Goal: Task Accomplishment & Management: Complete application form

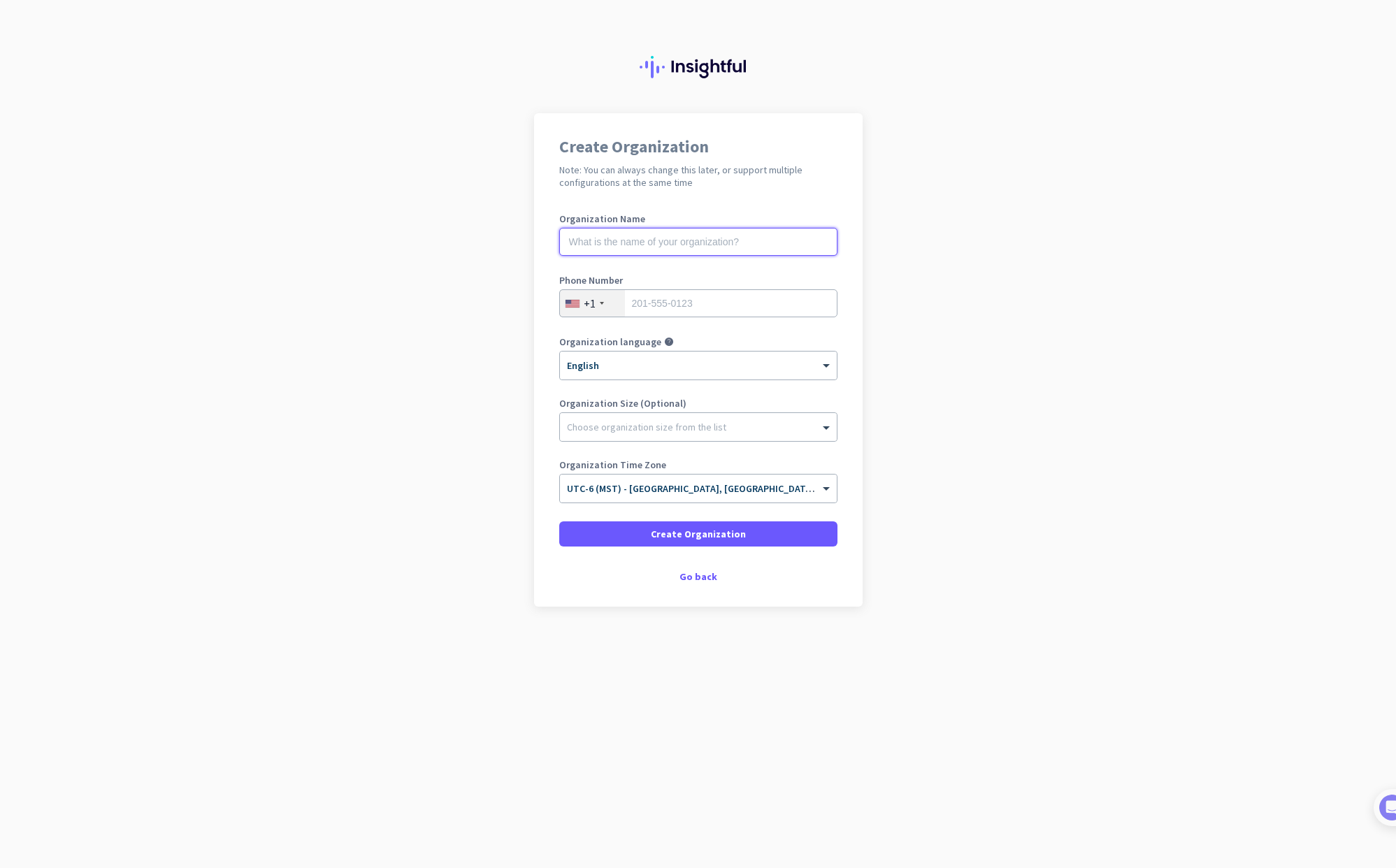
click at [686, 240] on input "text" at bounding box center [698, 242] width 278 height 28
type input "Expert Services"
type input "8012248118"
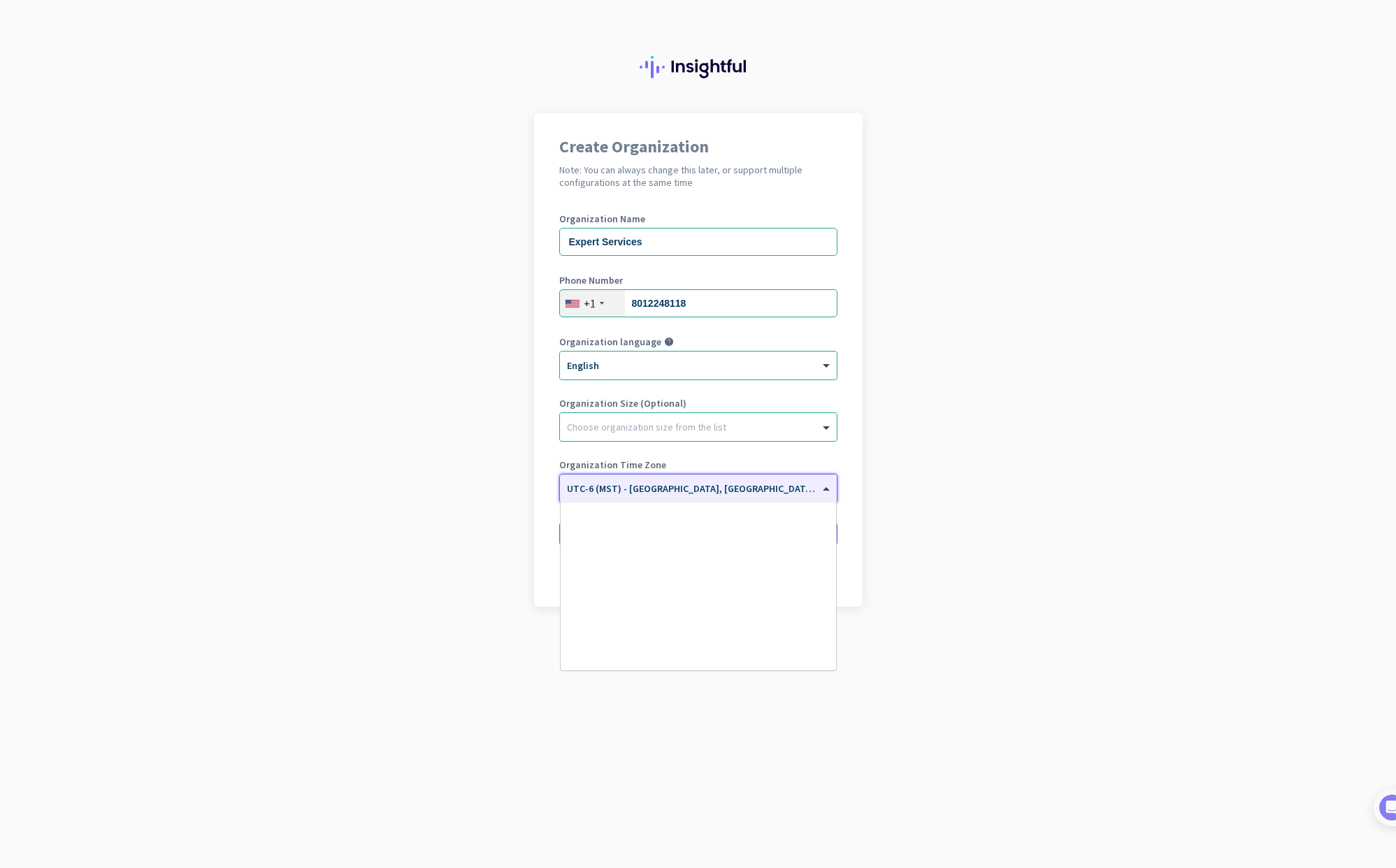
click at [709, 494] on div "× UTC-6 (MST) - [GEOGRAPHIC_DATA], [GEOGRAPHIC_DATA], [GEOGRAPHIC_DATA], [US_ST…" at bounding box center [698, 488] width 277 height 28
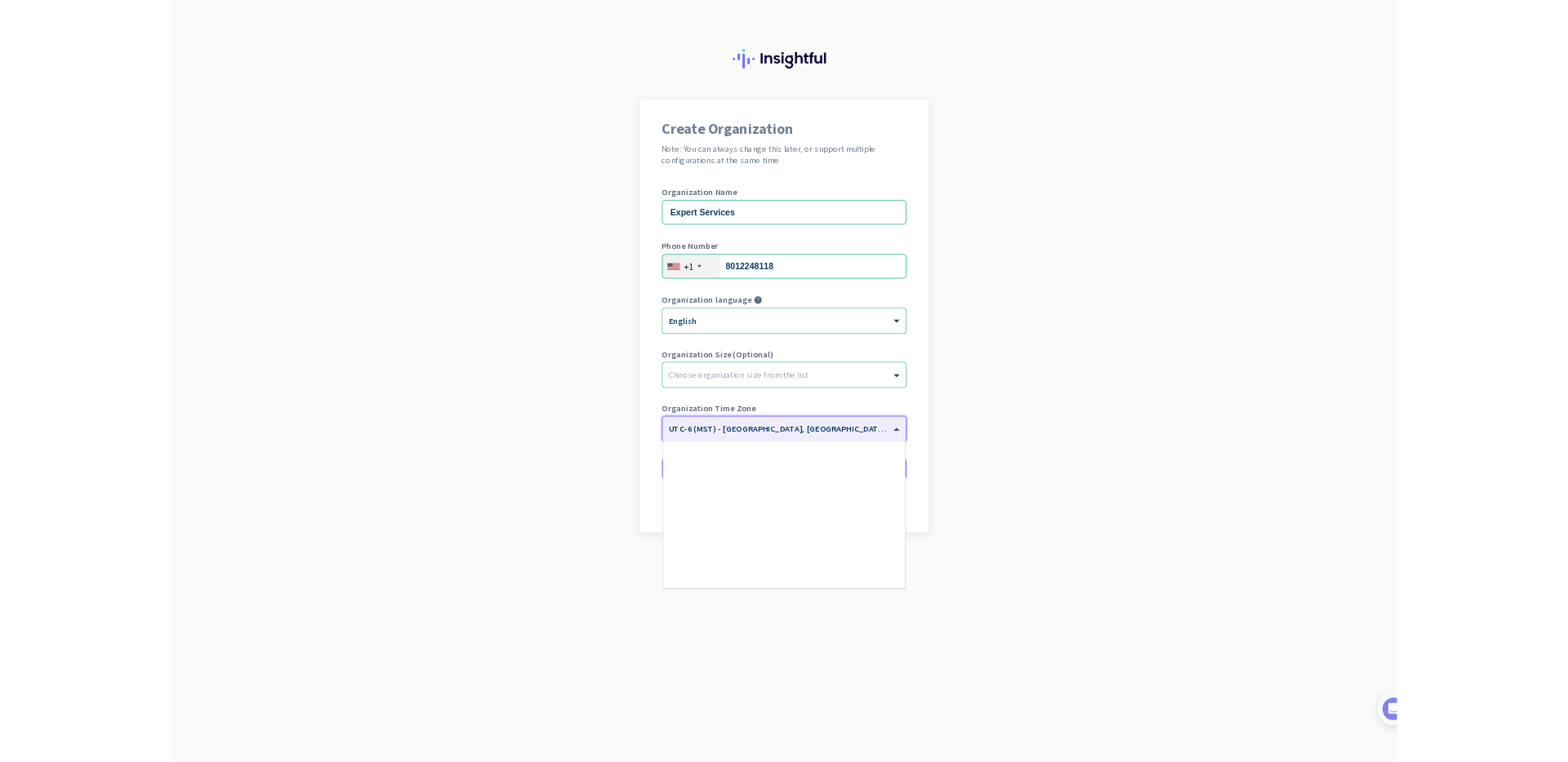
scroll to position [782, 0]
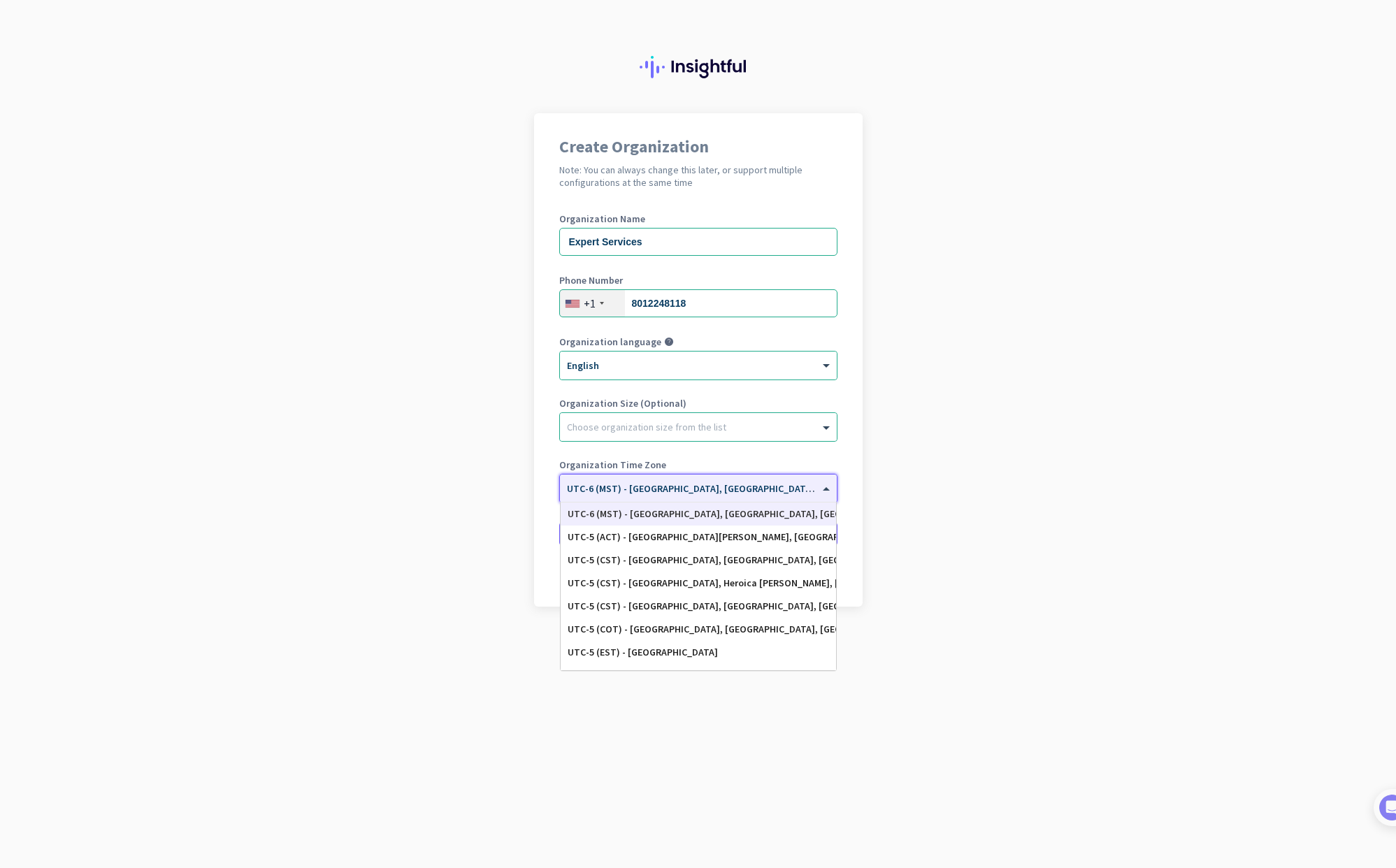
click at [998, 485] on app-onboarding-organization "Create Organization Note: You can always change this later, or support multiple…" at bounding box center [698, 395] width 1396 height 563
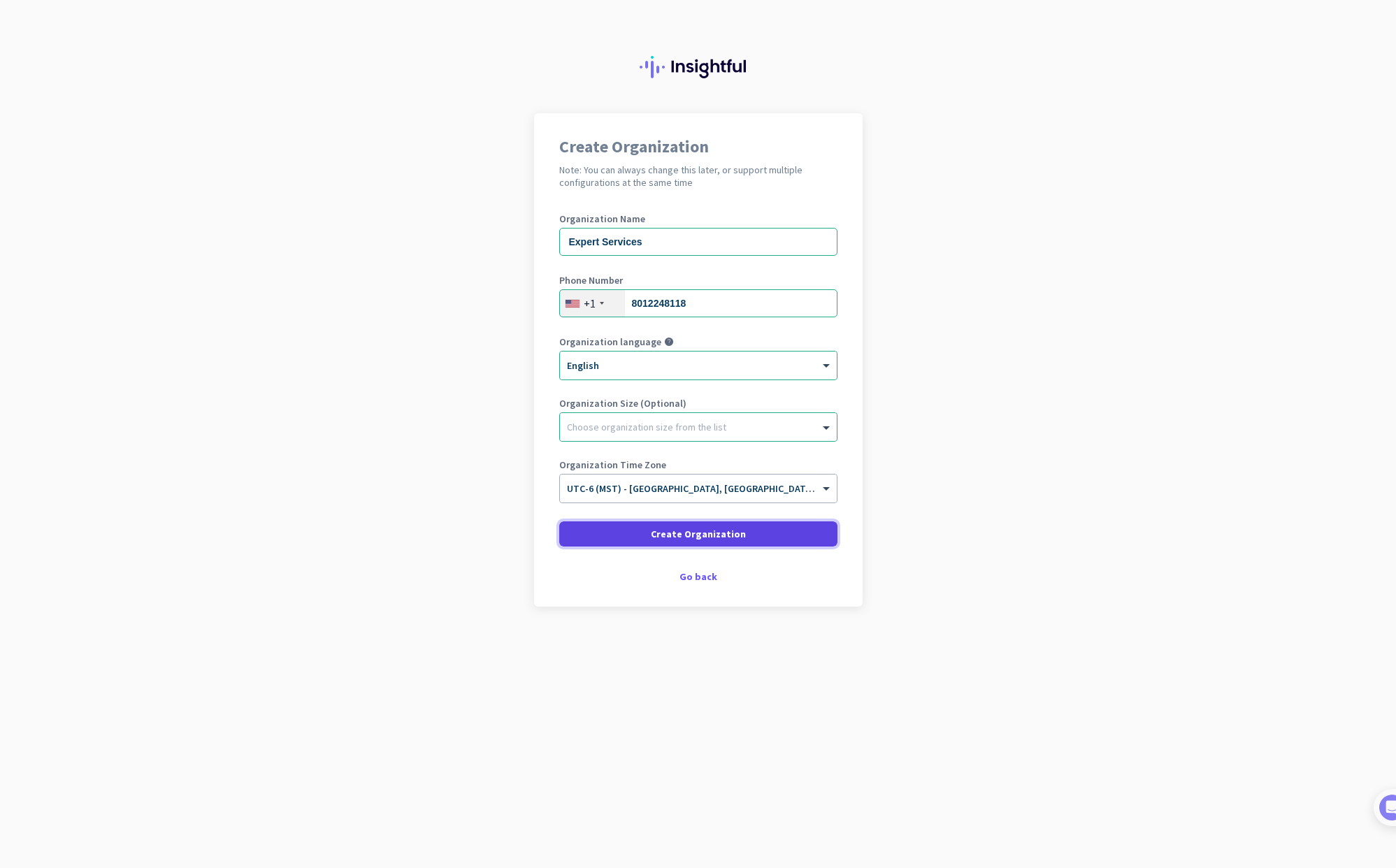
click at [779, 532] on span at bounding box center [698, 534] width 278 height 34
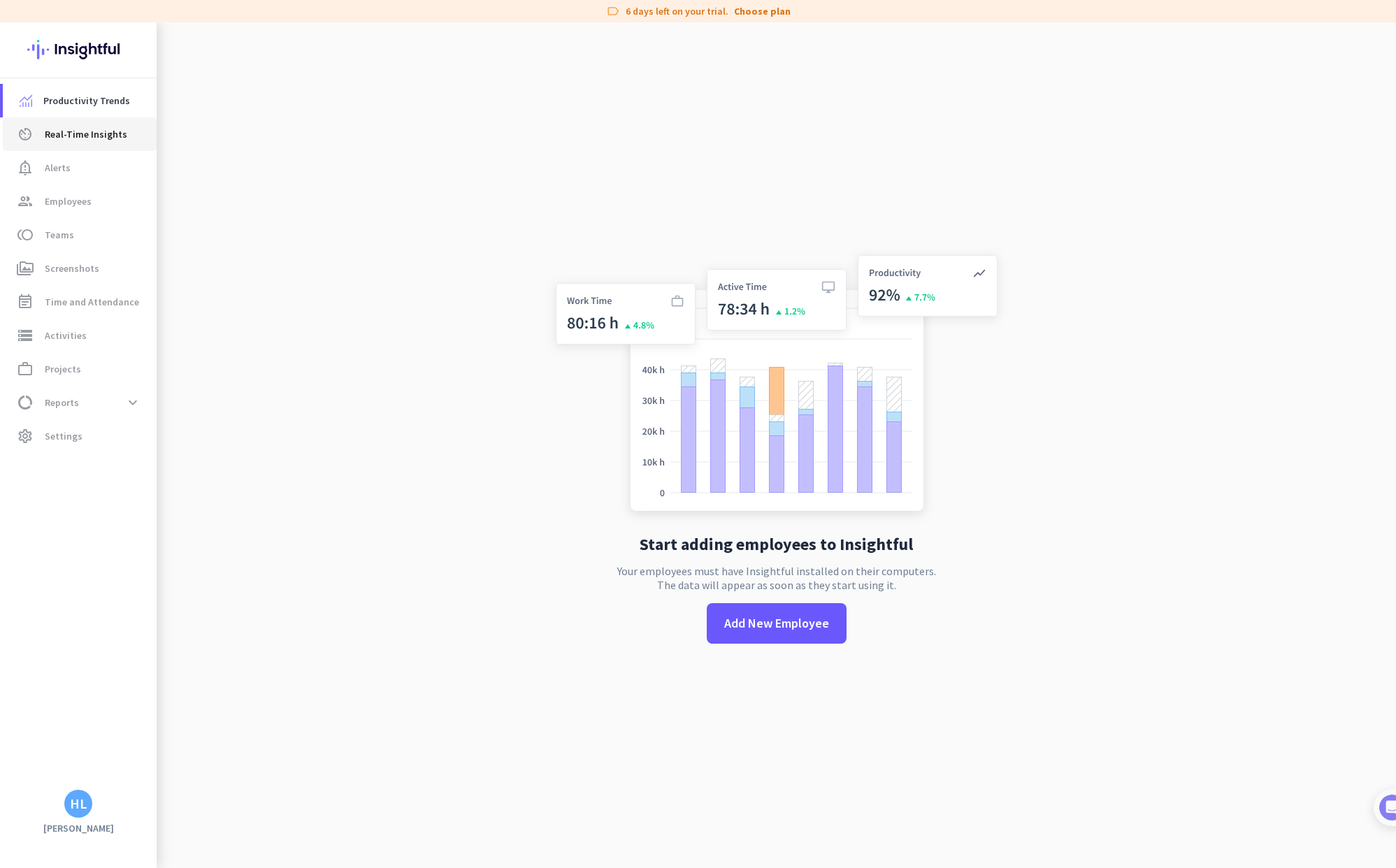
click at [84, 141] on span "Real-Time Insights" at bounding box center [86, 134] width 82 height 17
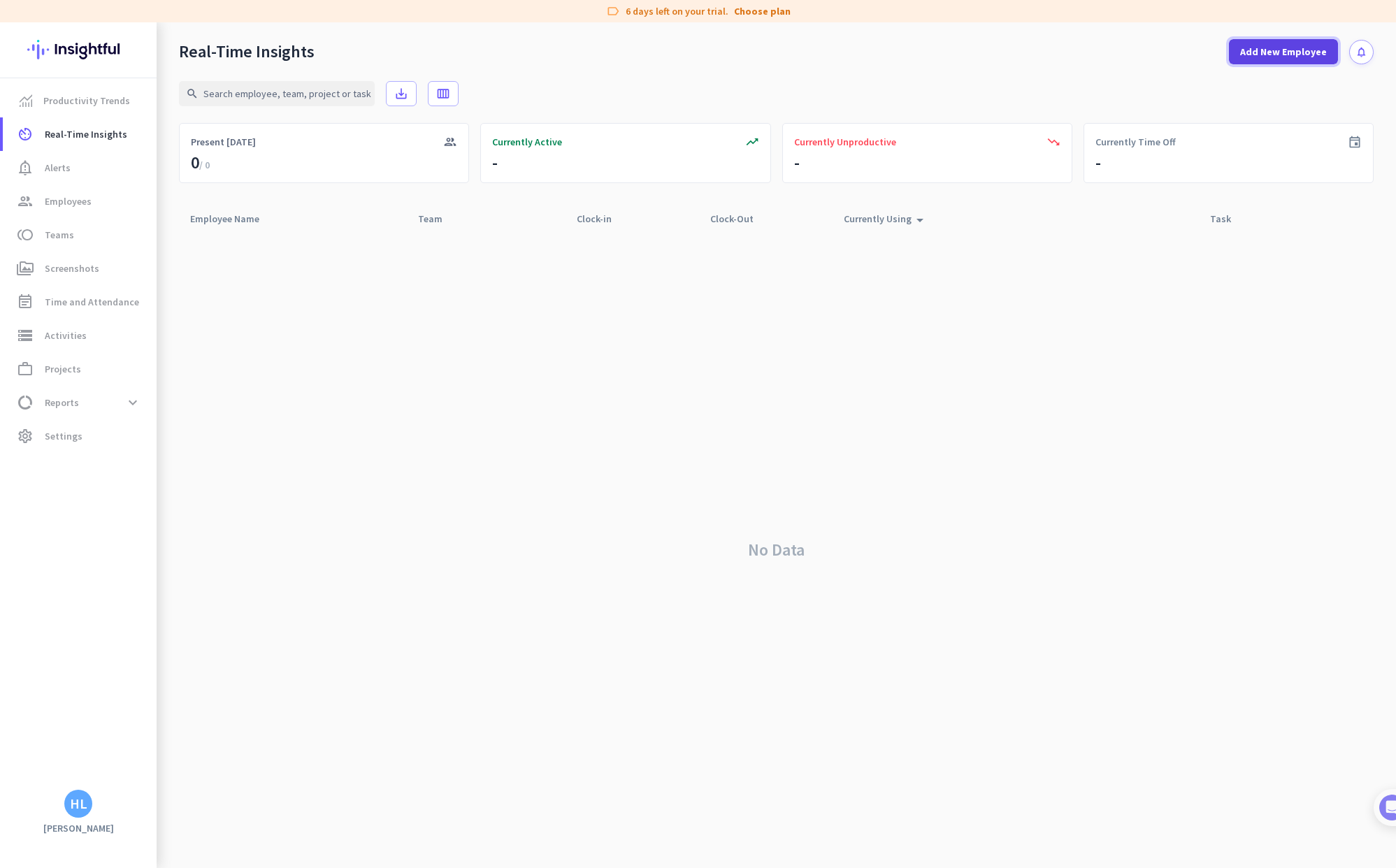
click at [1277, 56] on span "Add New Employee" at bounding box center [1284, 52] width 87 height 14
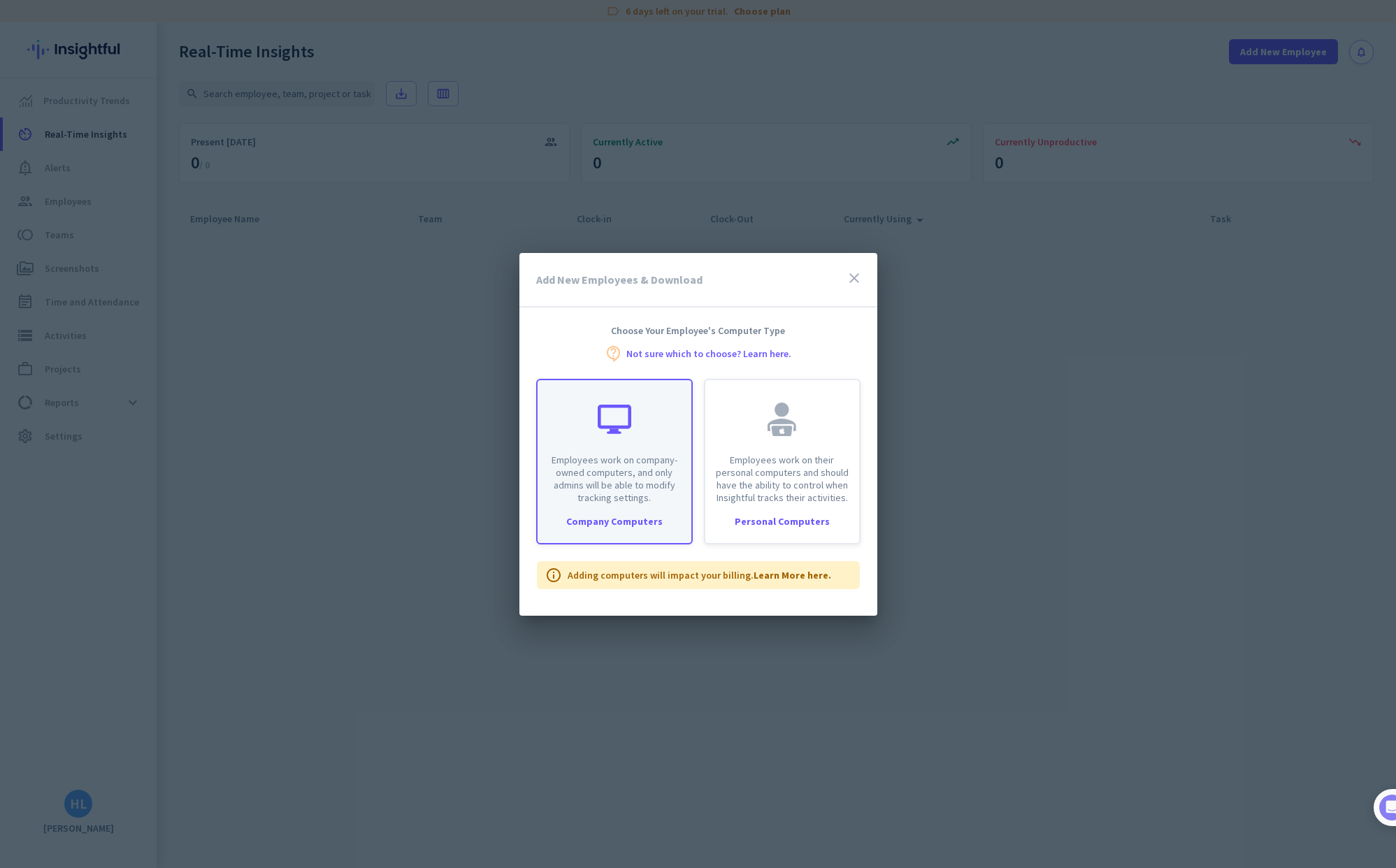
click at [636, 523] on div "Company Computers" at bounding box center [615, 521] width 154 height 10
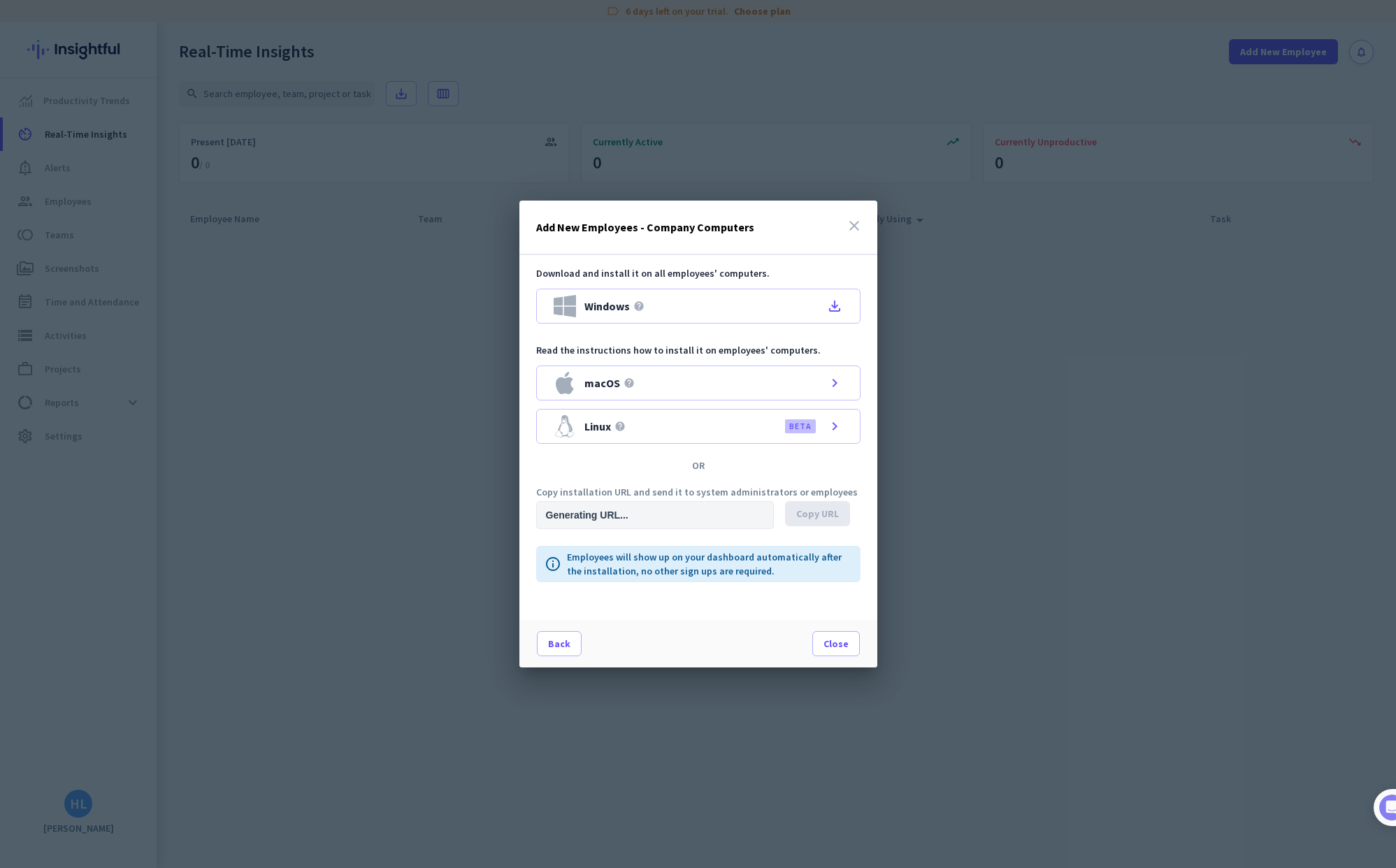
type input "[URL][DOMAIN_NAME]"
click at [825, 512] on span "Copy URL" at bounding box center [817, 514] width 43 height 14
click at [833, 306] on icon "file_download" at bounding box center [835, 306] width 17 height 17
click at [374, 328] on div at bounding box center [698, 434] width 1396 height 868
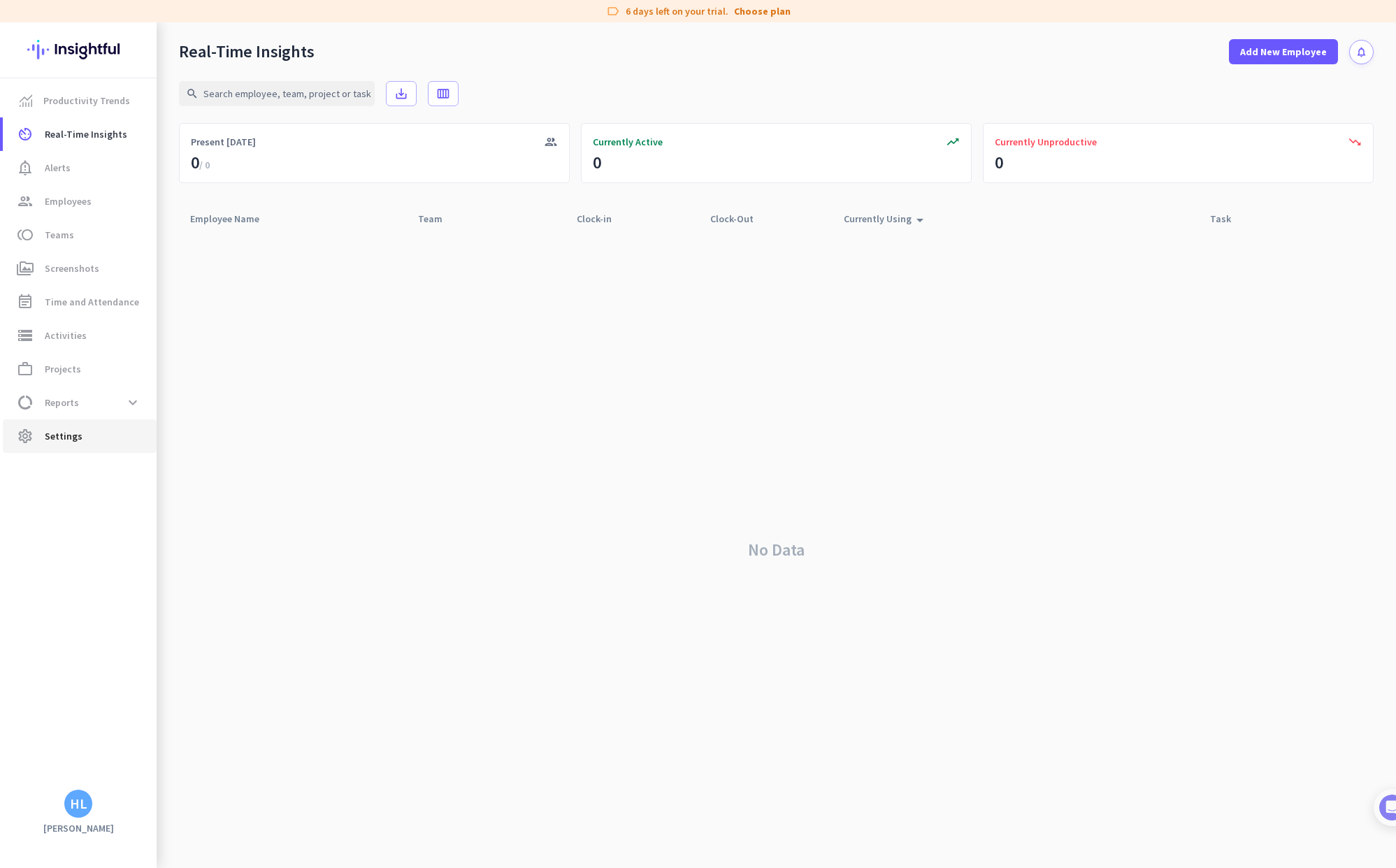
click at [71, 434] on span "Settings" at bounding box center [64, 436] width 38 height 17
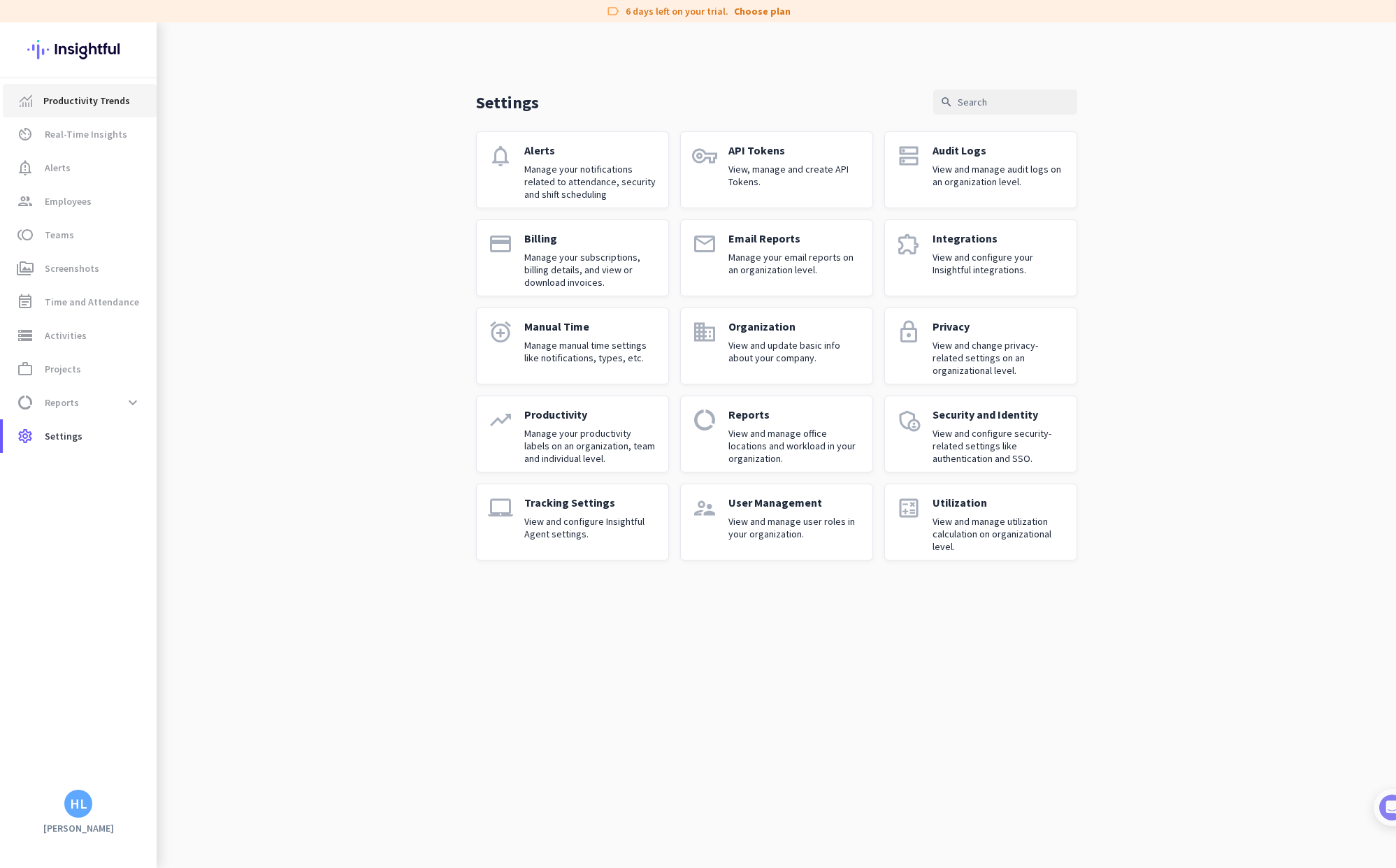
click at [81, 100] on span "Productivity Trends" at bounding box center [87, 101] width 87 height 17
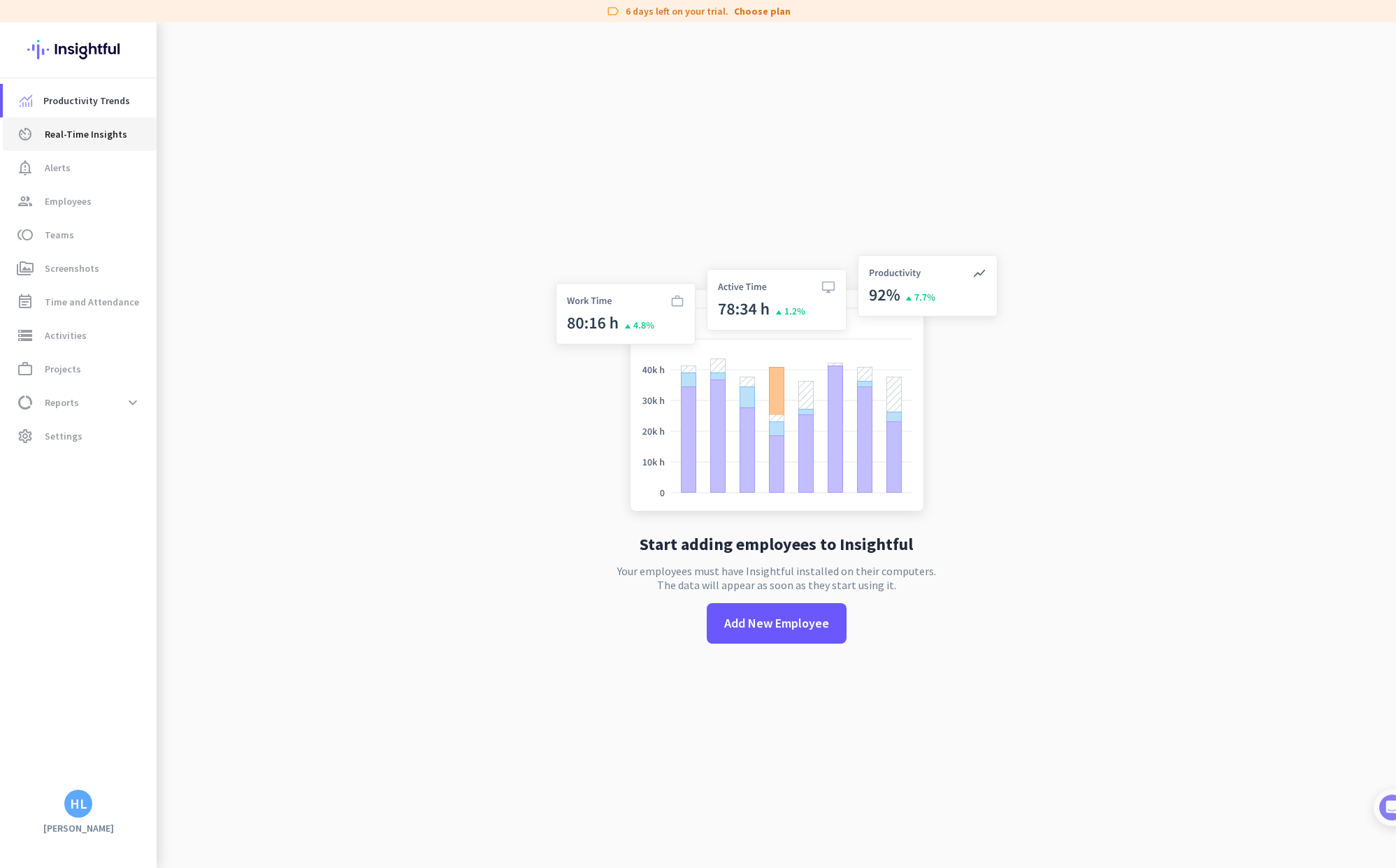
click at [77, 135] on span "Real-Time Insights" at bounding box center [86, 134] width 82 height 17
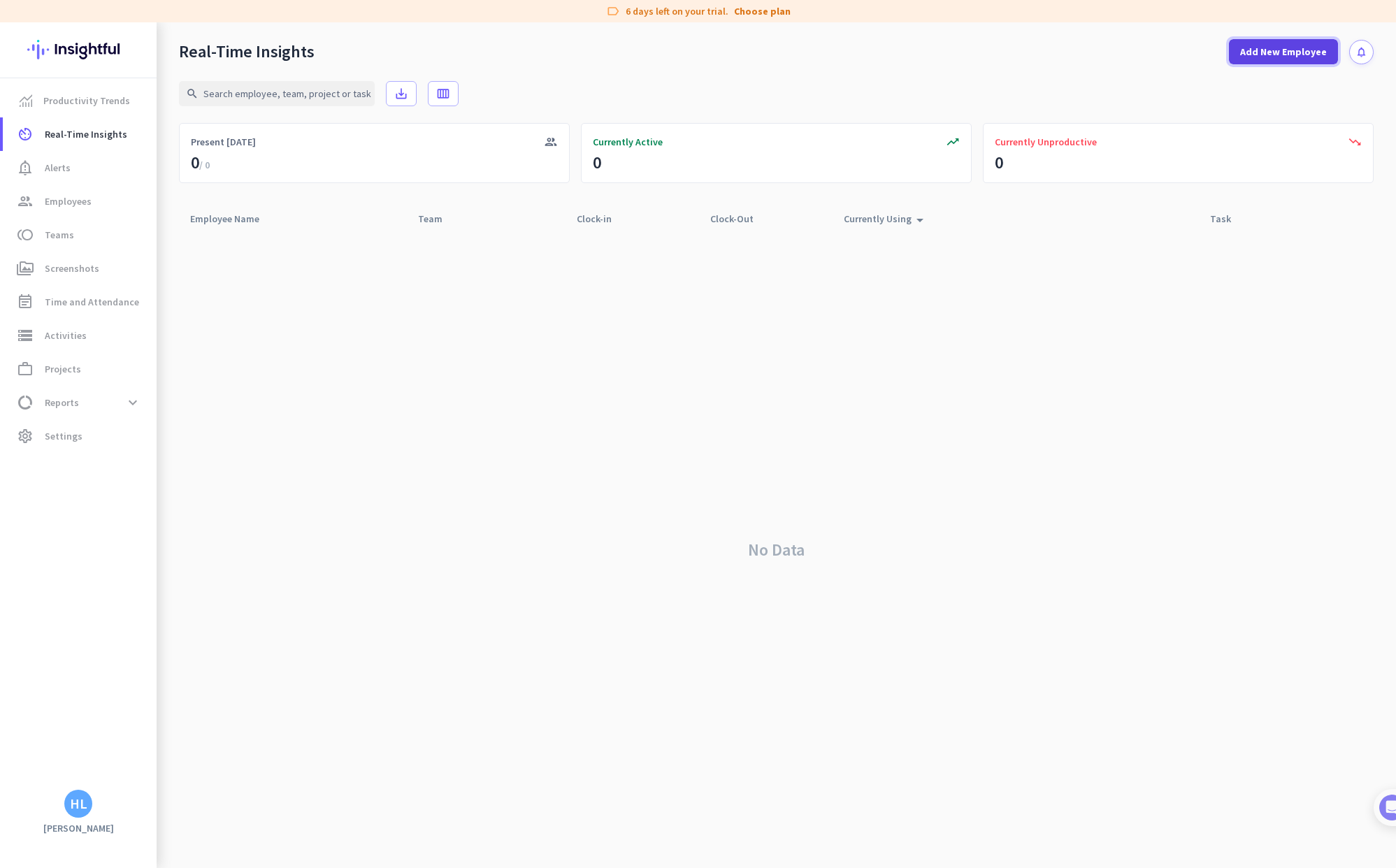
click at [1300, 59] on span at bounding box center [1283, 52] width 109 height 34
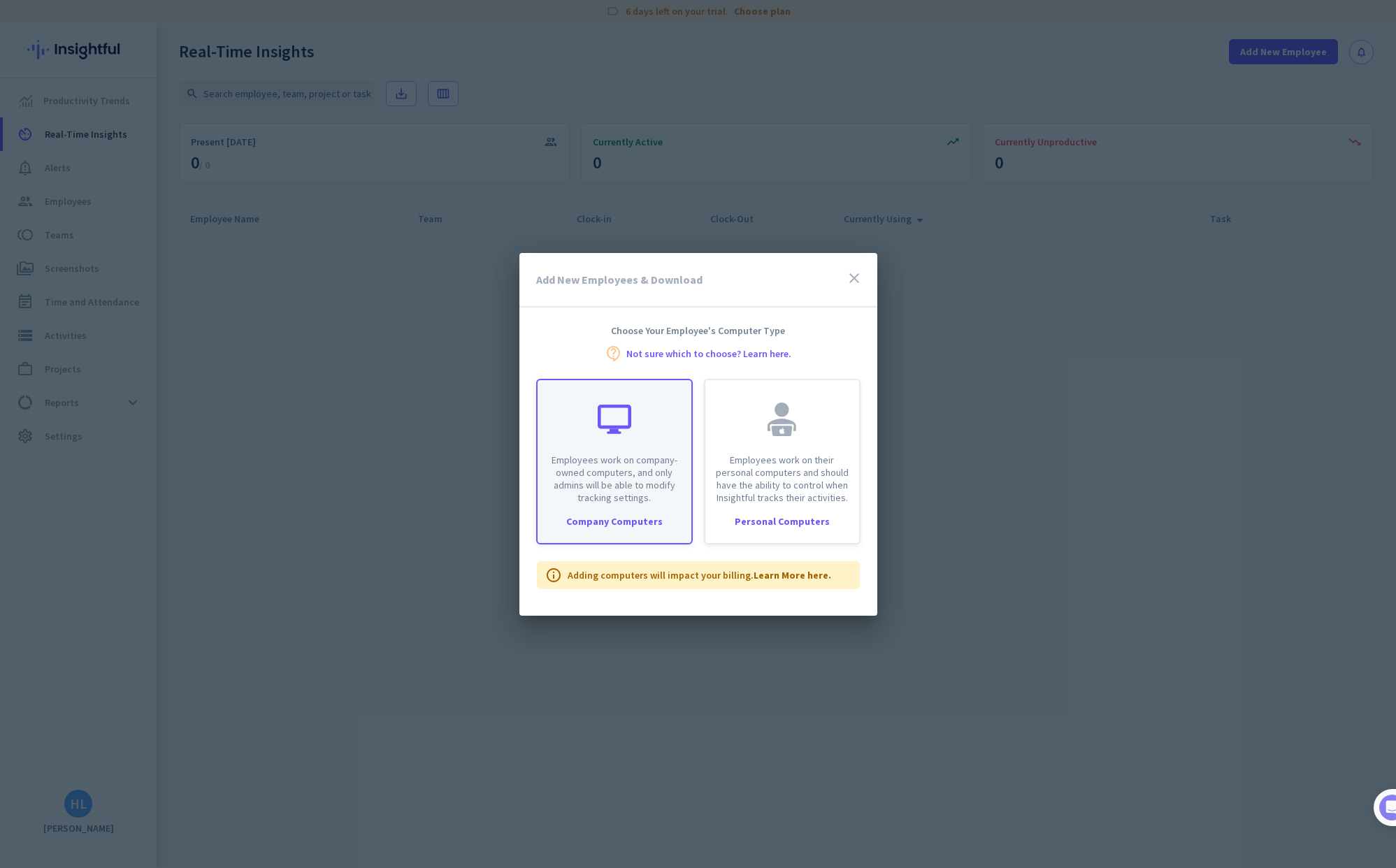
click at [625, 454] on p "Employees work on company-owned computers, and only admins will be able to modi…" at bounding box center [615, 479] width 137 height 50
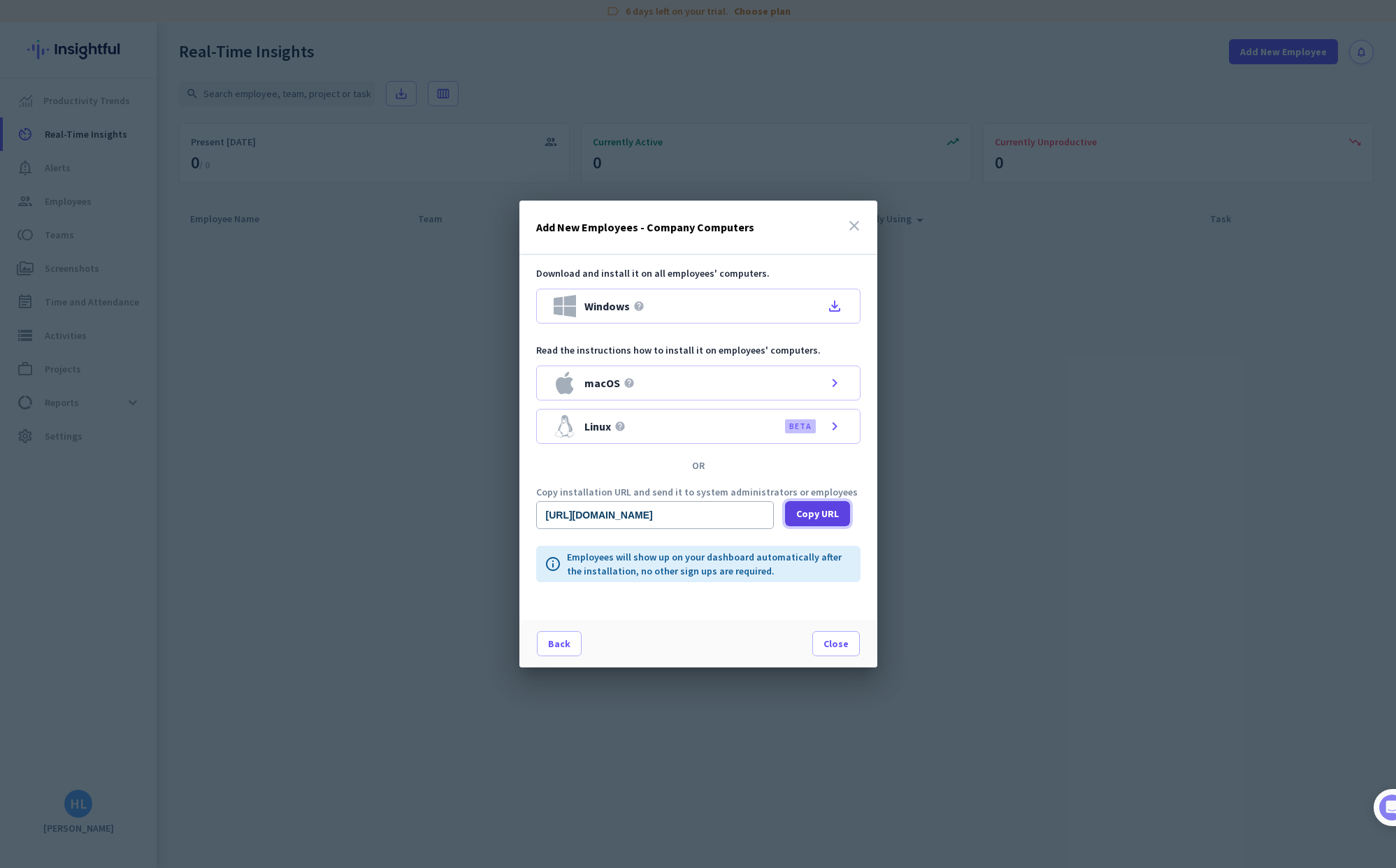
click at [827, 516] on span "Copy URL" at bounding box center [817, 514] width 43 height 14
click at [850, 223] on icon "close" at bounding box center [855, 226] width 17 height 17
